Goal: Find specific page/section: Find specific page/section

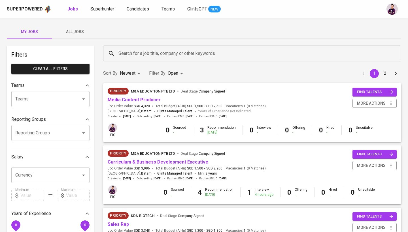
click at [59, 29] on span "All Jobs" at bounding box center [74, 31] width 39 height 7
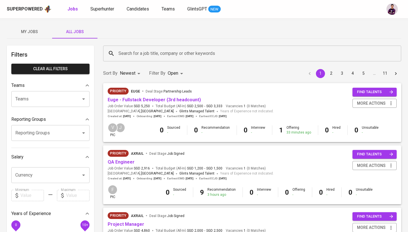
click at [141, 56] on input "Search for a job title, company or other keywords" at bounding box center [253, 53] width 273 height 11
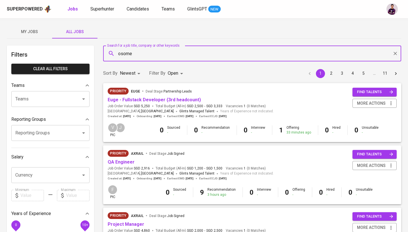
type input "osome"
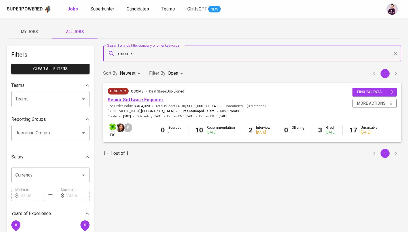
click at [145, 101] on link "Senior Software Engineer" at bounding box center [136, 99] width 56 height 5
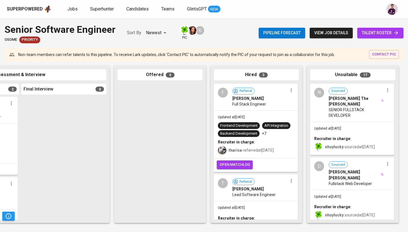
scroll to position [0, 266]
click at [224, 94] on div "F" at bounding box center [223, 93] width 10 height 10
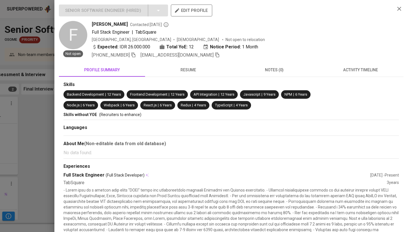
click at [398, 10] on icon "button" at bounding box center [399, 9] width 4 height 4
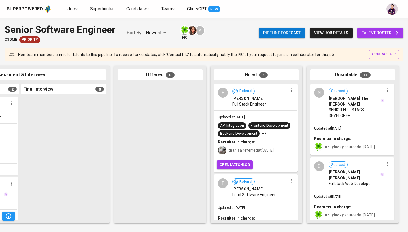
click at [234, 168] on span "open matchlog" at bounding box center [234, 165] width 30 height 7
